Goal: Information Seeking & Learning: Learn about a topic

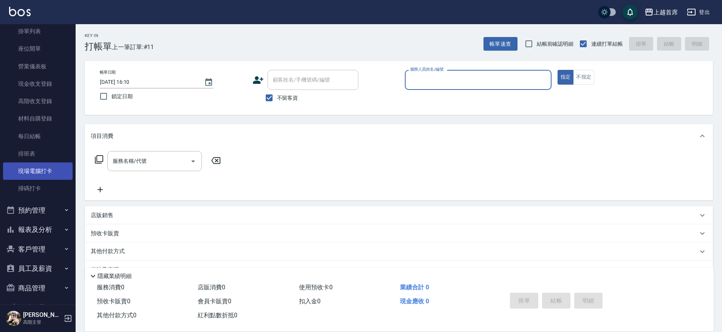
scroll to position [103, 0]
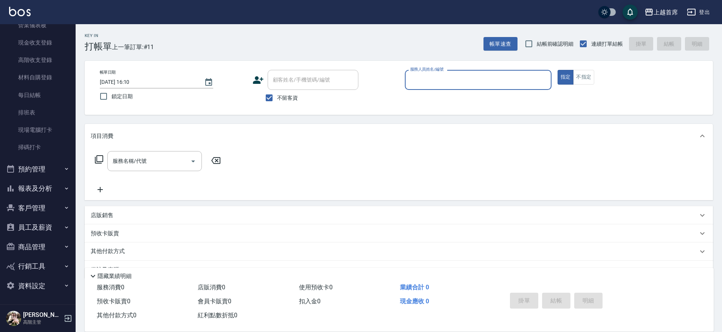
click at [40, 176] on button "預約管理" at bounding box center [38, 169] width 70 height 20
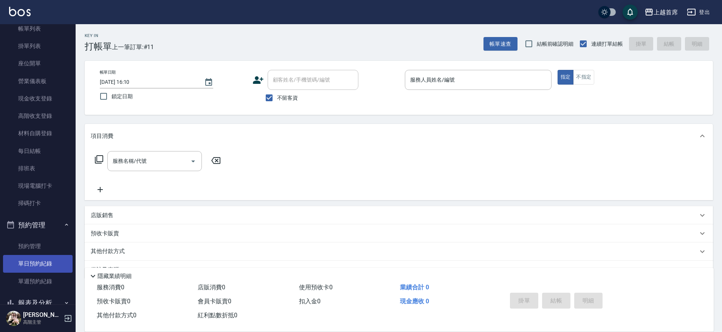
scroll to position [142, 0]
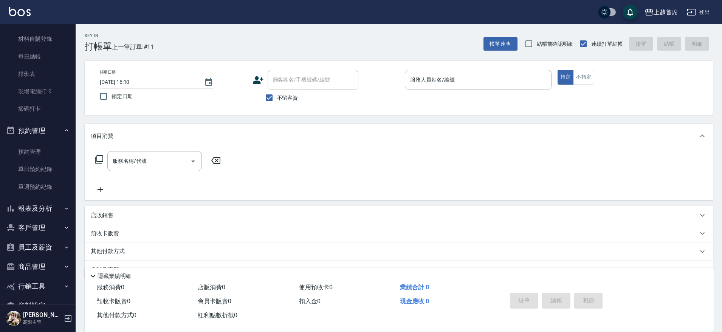
click at [36, 208] on button "報表及分析" at bounding box center [38, 209] width 70 height 20
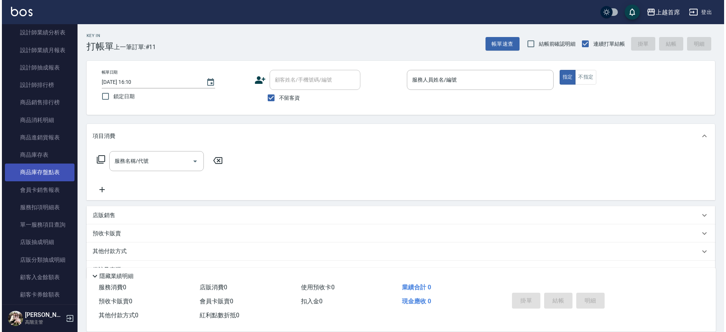
scroll to position [567, 0]
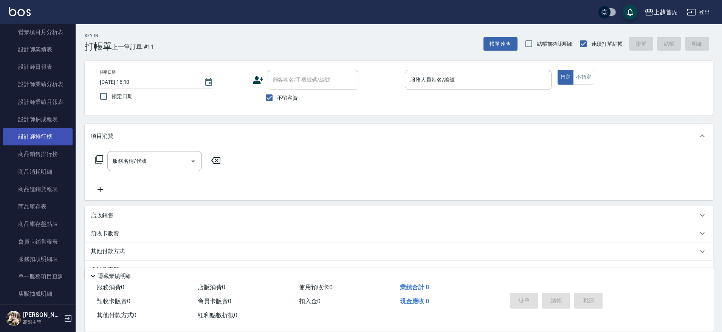
click at [49, 135] on link "設計師排行榜" at bounding box center [38, 136] width 70 height 17
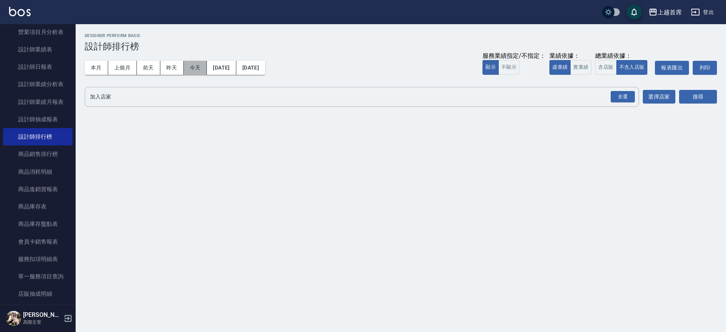
click at [195, 66] on button "今天" at bounding box center [195, 68] width 23 height 14
drag, startPoint x: 623, startPoint y: 97, endPoint x: 628, endPoint y: 96, distance: 4.9
click at [623, 97] on div "全選" at bounding box center [622, 97] width 24 height 12
click at [705, 96] on button "搜尋" at bounding box center [698, 97] width 38 height 14
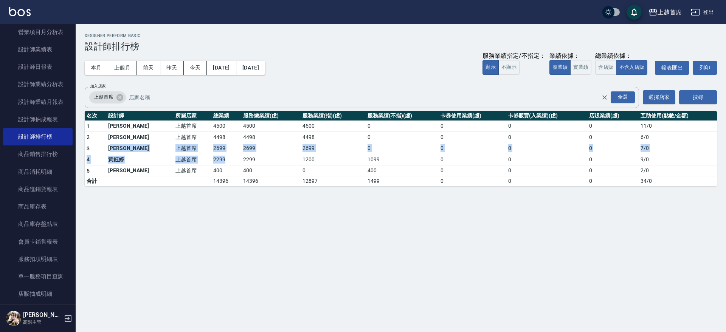
drag, startPoint x: 141, startPoint y: 146, endPoint x: 209, endPoint y: 156, distance: 68.0
click at [209, 156] on tbody "1 [PERSON_NAME]首席 4500 4500 4500 0 0 0 0 11 / 0 2 [PERSON_NAME]首席 4498 4498 449…" at bounding box center [401, 154] width 632 height 66
click at [211, 156] on td "2299" at bounding box center [226, 159] width 30 height 11
drag, startPoint x: 204, startPoint y: 147, endPoint x: 232, endPoint y: 149, distance: 28.8
click at [232, 149] on tr "3 [PERSON_NAME]首席 2699 2699 2699 0 0 0 0 7 / 0" at bounding box center [401, 148] width 632 height 11
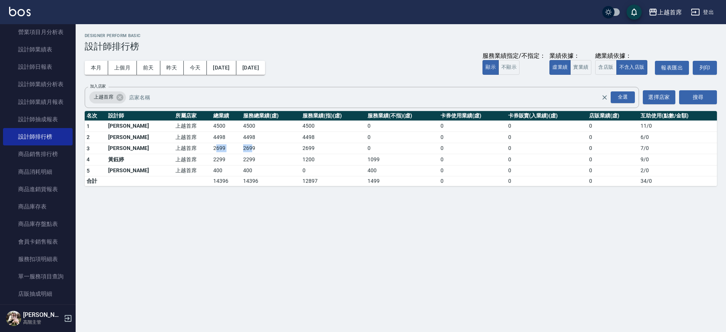
click at [241, 149] on td "2699" at bounding box center [270, 148] width 59 height 11
drag, startPoint x: 260, startPoint y: 147, endPoint x: 216, endPoint y: 147, distance: 43.8
click at [216, 147] on tr "3 [PERSON_NAME]首席 2699 2699 2699 0 0 0 0 7 / 0" at bounding box center [401, 148] width 632 height 11
click at [216, 147] on td "2699" at bounding box center [226, 148] width 30 height 11
drag, startPoint x: 161, startPoint y: 138, endPoint x: 248, endPoint y: 141, distance: 86.6
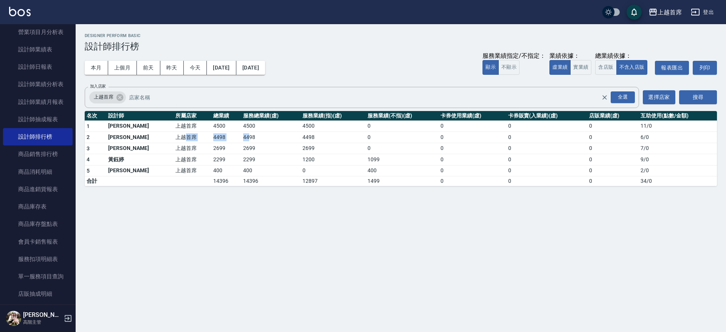
click at [241, 141] on tr "2 [PERSON_NAME] 上越首席 4498 4498 4498 0 0 0 0 6 / 0" at bounding box center [401, 137] width 632 height 11
click at [248, 141] on td "4498" at bounding box center [270, 137] width 59 height 11
drag, startPoint x: 248, startPoint y: 141, endPoint x: 246, endPoint y: 148, distance: 7.4
click at [246, 148] on tbody "1 [PERSON_NAME]首席 4500 4500 4500 0 0 0 0 11 / 0 2 [PERSON_NAME]首席 4498 4498 449…" at bounding box center [401, 154] width 632 height 66
click at [246, 148] on td "2699" at bounding box center [270, 148] width 59 height 11
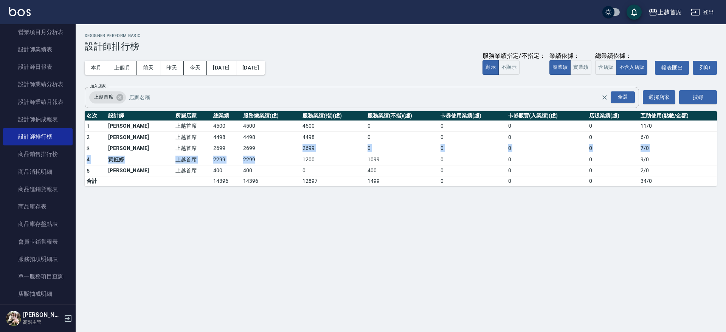
drag, startPoint x: 245, startPoint y: 154, endPoint x: 245, endPoint y: 161, distance: 6.8
click at [245, 161] on tbody "1 [PERSON_NAME]首席 4500 4500 4500 0 0 0 0 11 / 0 2 [PERSON_NAME]首席 4498 4498 449…" at bounding box center [401, 154] width 632 height 66
click at [245, 161] on td "2299" at bounding box center [270, 159] width 59 height 11
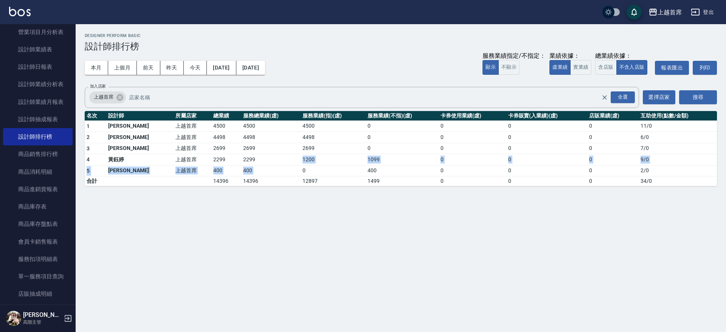
drag, startPoint x: 246, startPoint y: 159, endPoint x: 285, endPoint y: 170, distance: 41.2
click at [285, 170] on tbody "1 [PERSON_NAME]首席 4500 4500 4500 0 0 0 0 11 / 0 2 [PERSON_NAME]首席 4498 4498 449…" at bounding box center [401, 154] width 632 height 66
click at [300, 170] on td "0" at bounding box center [332, 170] width 65 height 11
drag, startPoint x: 292, startPoint y: 167, endPoint x: 508, endPoint y: 167, distance: 215.8
click at [508, 167] on tr "5 [PERSON_NAME] 上越首席 400 400 0 400 0 0 0 2 / 0" at bounding box center [401, 170] width 632 height 11
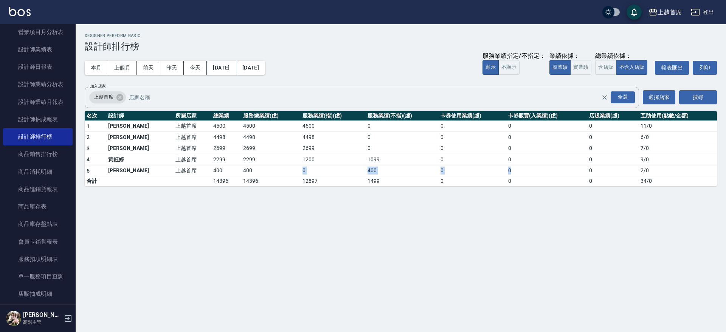
drag, startPoint x: 508, startPoint y: 167, endPoint x: 601, endPoint y: 167, distance: 93.7
click at [508, 167] on td "0" at bounding box center [546, 170] width 81 height 11
drag, startPoint x: 601, startPoint y: 167, endPoint x: 665, endPoint y: 169, distance: 64.3
click at [665, 169] on tr "5 [PERSON_NAME] 上越首席 400 400 0 400 0 0 0 2 / 0" at bounding box center [401, 170] width 632 height 11
click at [665, 169] on td "2 / 0" at bounding box center [677, 170] width 78 height 11
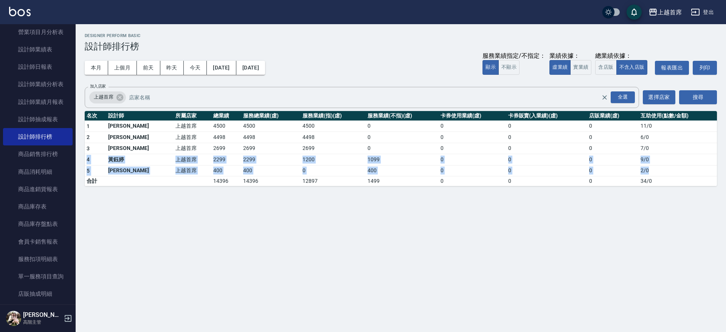
drag, startPoint x: 665, startPoint y: 169, endPoint x: 650, endPoint y: 142, distance: 30.5
click at [650, 142] on tbody "1 [PERSON_NAME]首席 4500 4500 4500 0 0 0 0 11 / 0 2 [PERSON_NAME]首席 4498 4498 449…" at bounding box center [401, 154] width 632 height 66
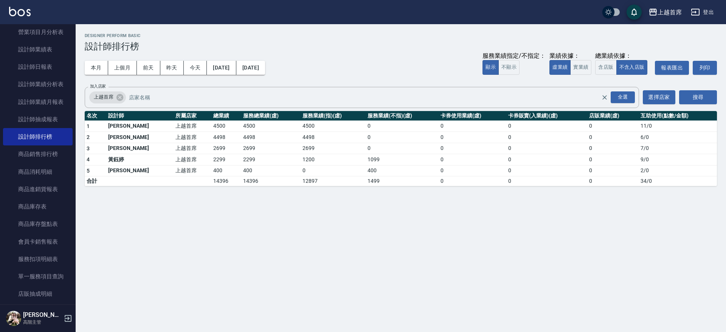
click at [650, 143] on td "7 / 0" at bounding box center [677, 148] width 78 height 11
drag, startPoint x: 658, startPoint y: 145, endPoint x: 200, endPoint y: 151, distance: 458.4
click at [200, 152] on tr "3 [PERSON_NAME]首席 2699 2699 2699 0 0 0 0 7 / 0" at bounding box center [401, 148] width 632 height 11
click at [211, 150] on td "2699" at bounding box center [226, 148] width 30 height 11
click at [211, 122] on td "4500" at bounding box center [226, 126] width 30 height 11
